Goal: Navigation & Orientation: Find specific page/section

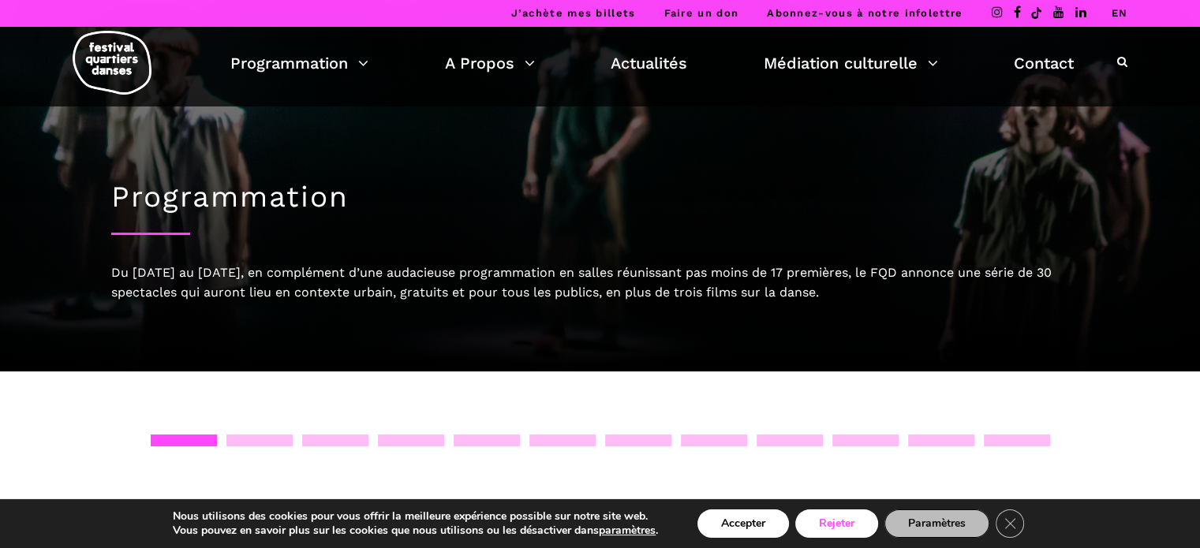
click at [850, 526] on button "Rejeter" at bounding box center [836, 524] width 83 height 28
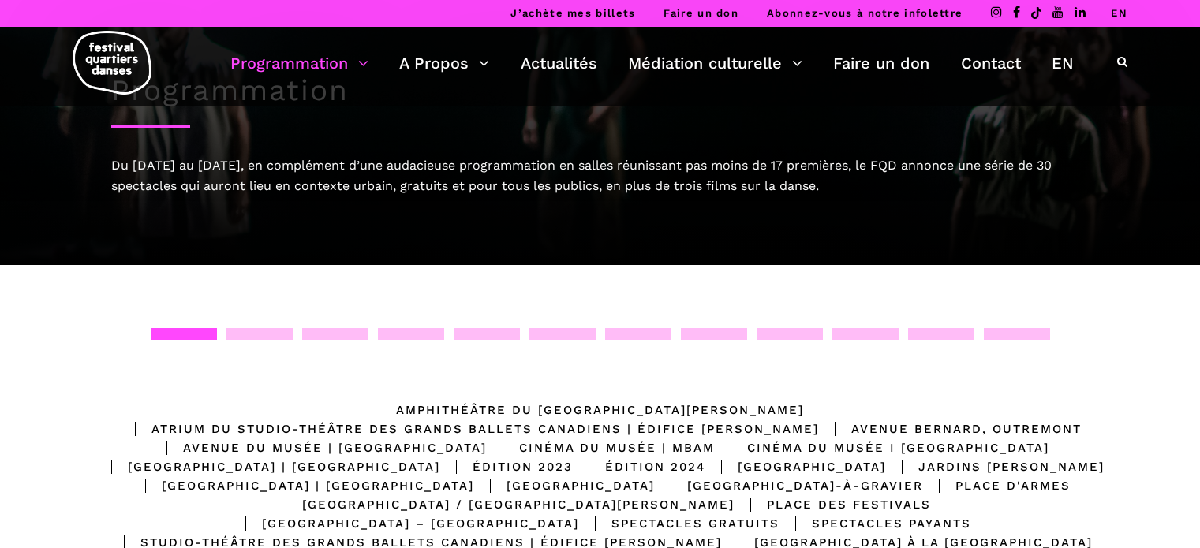
click at [335, 58] on link "Programmation" at bounding box center [299, 63] width 138 height 27
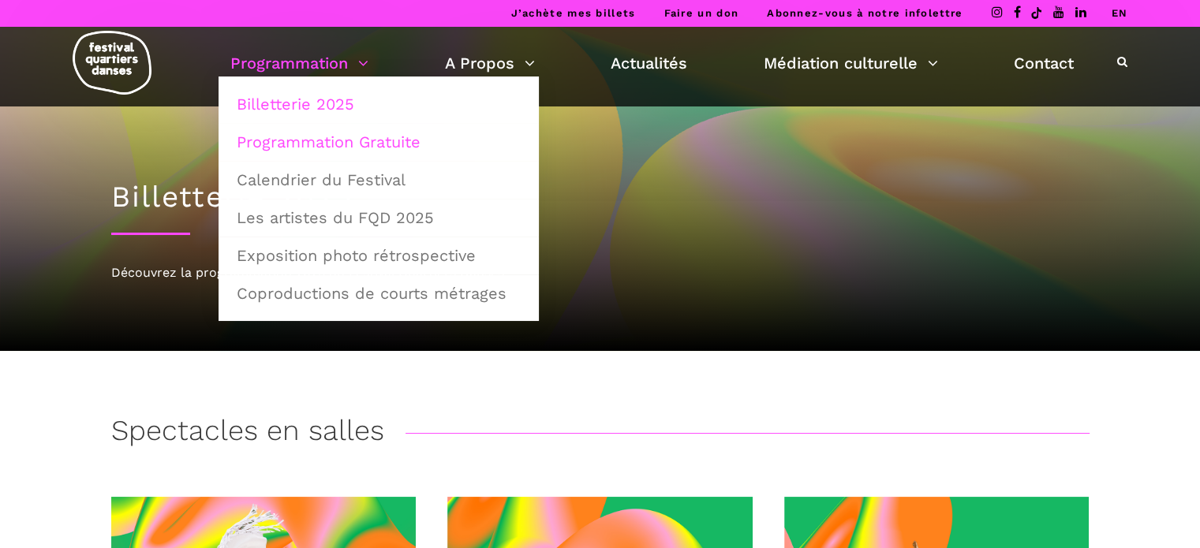
click at [364, 138] on link "Programmation Gratuite" at bounding box center [378, 142] width 303 height 36
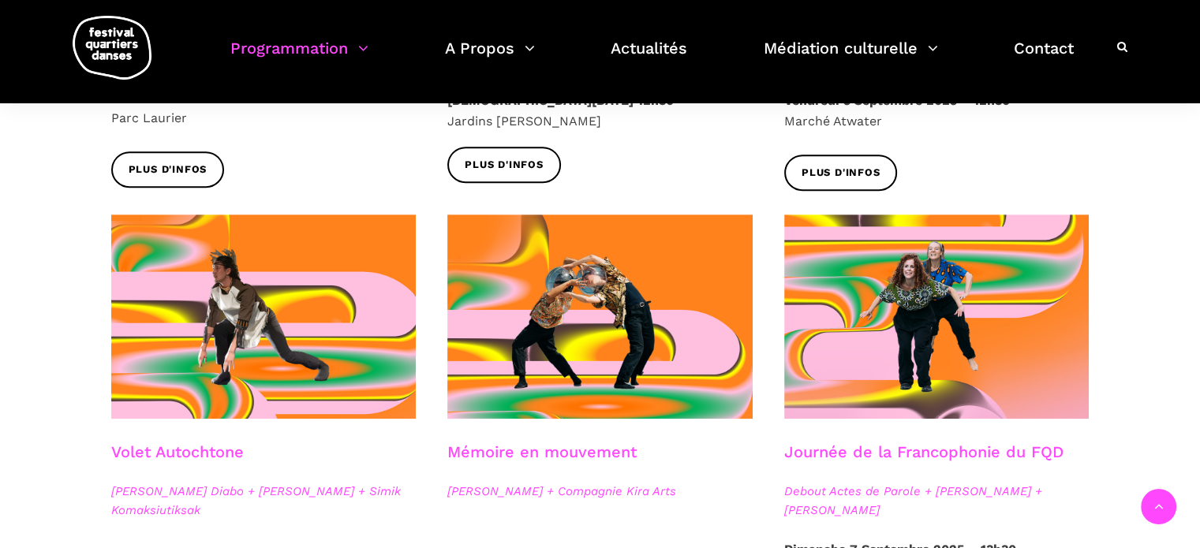
scroll to position [798, 0]
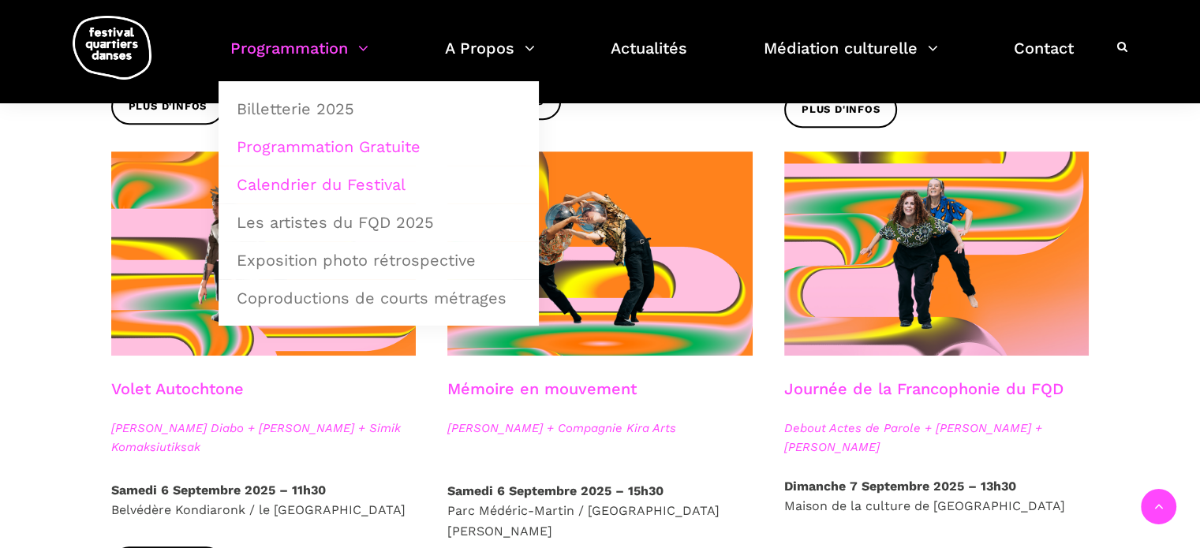
click at [315, 182] on link "Calendrier du Festival" at bounding box center [378, 184] width 303 height 36
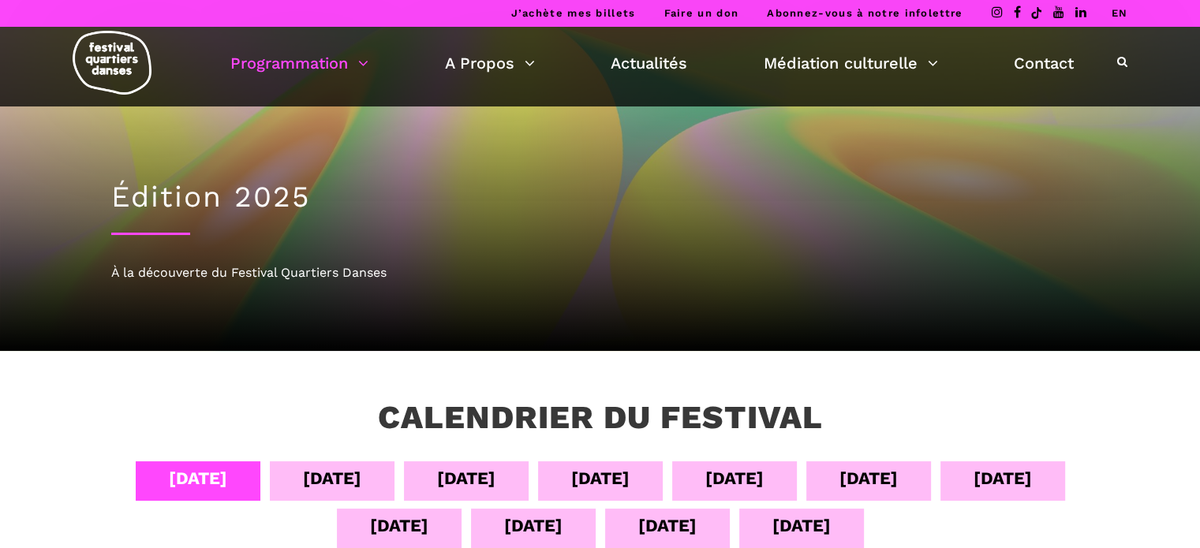
click at [492, 477] on div "[DATE]" at bounding box center [466, 479] width 58 height 28
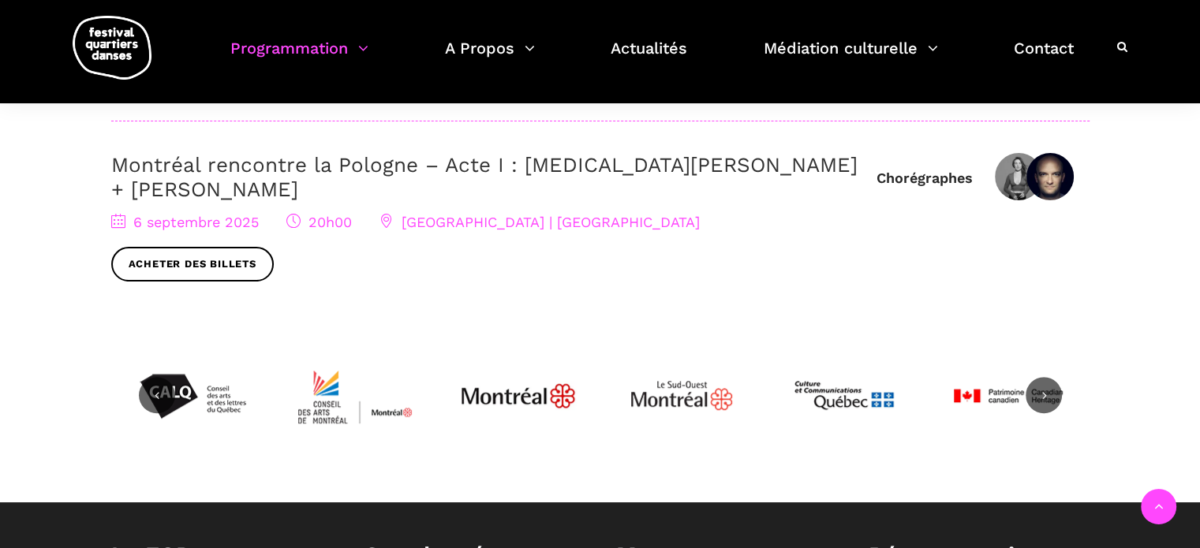
scroll to position [788, 0]
